Goal: Information Seeking & Learning: Learn about a topic

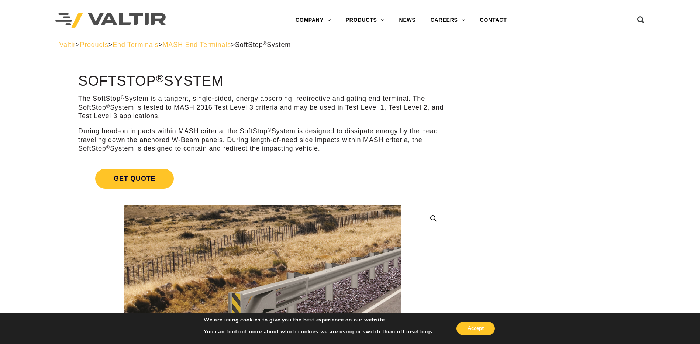
click at [229, 45] on span "MASH End Terminals" at bounding box center [197, 44] width 68 height 7
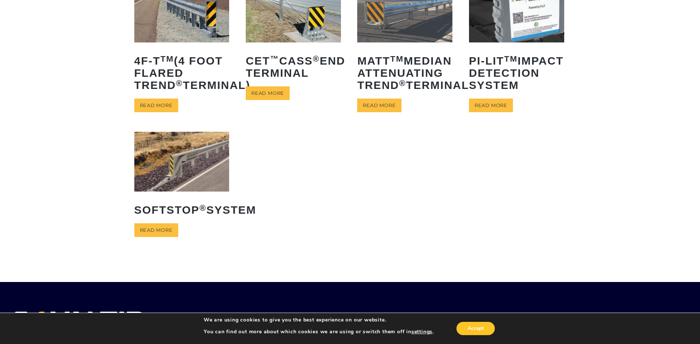
scroll to position [99, 0]
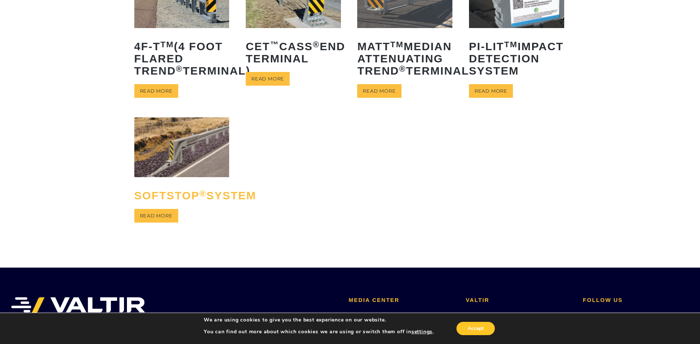
click at [167, 207] on h2 "SoftStop ® System" at bounding box center [181, 195] width 95 height 23
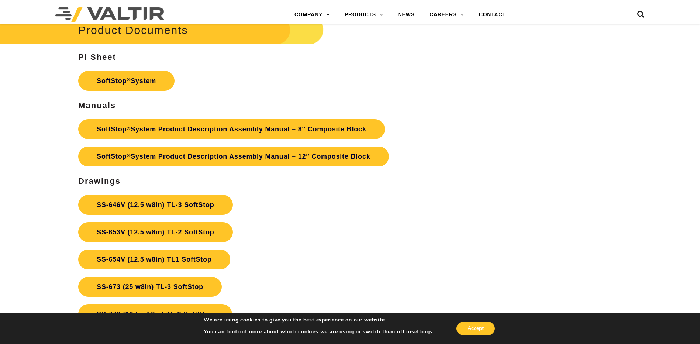
scroll to position [2755, 0]
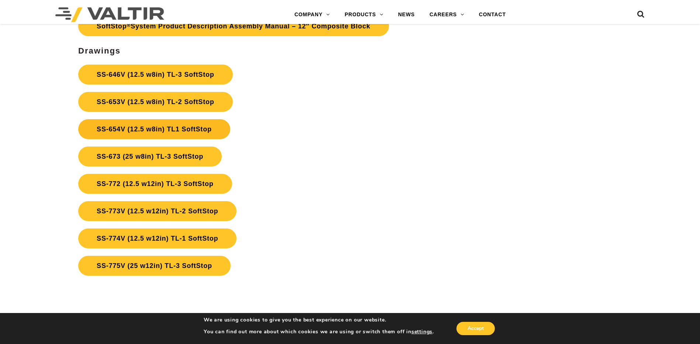
click at [191, 128] on link "SS-654V (12.5 w8in) TL1 SoftStop" at bounding box center [154, 129] width 152 height 20
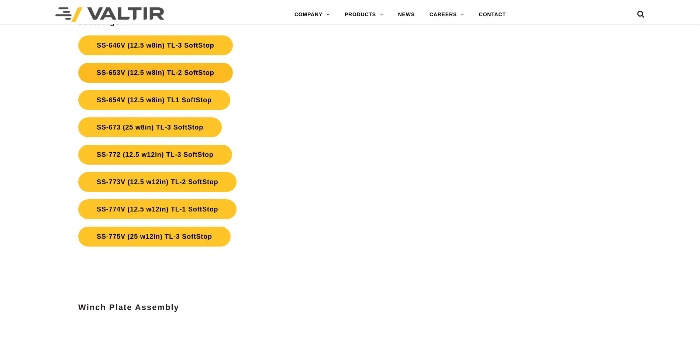
scroll to position [2755, 0]
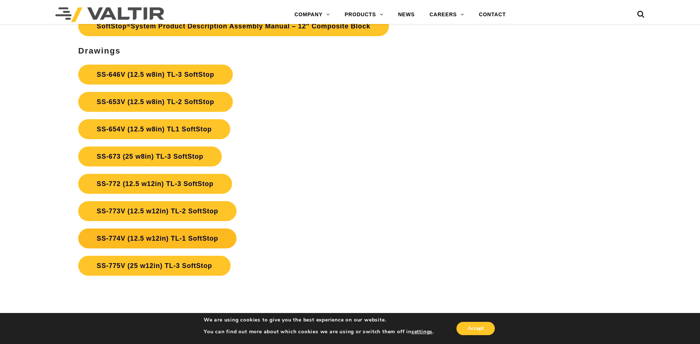
click at [195, 235] on link "SS-774V (12.5 w12in) TL-1 SoftStop" at bounding box center [157, 238] width 158 height 20
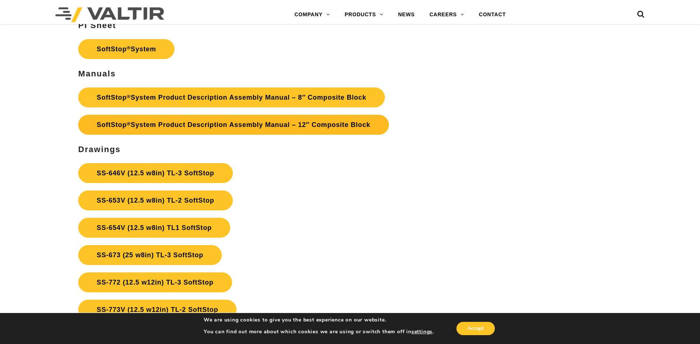
scroll to position [2755, 0]
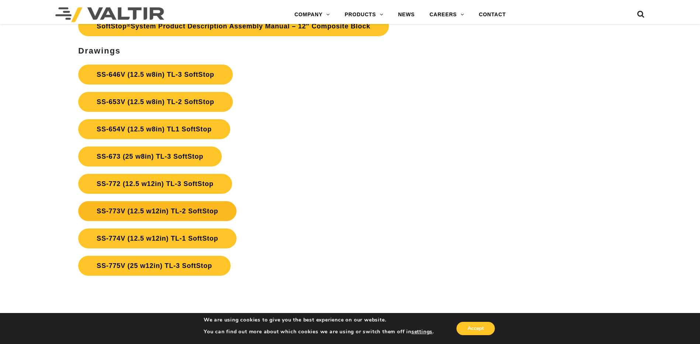
click at [196, 210] on link "SS-773V (12.5 w12in) TL-2 SoftStop" at bounding box center [157, 211] width 158 height 20
